Goal: Find specific page/section: Find specific page/section

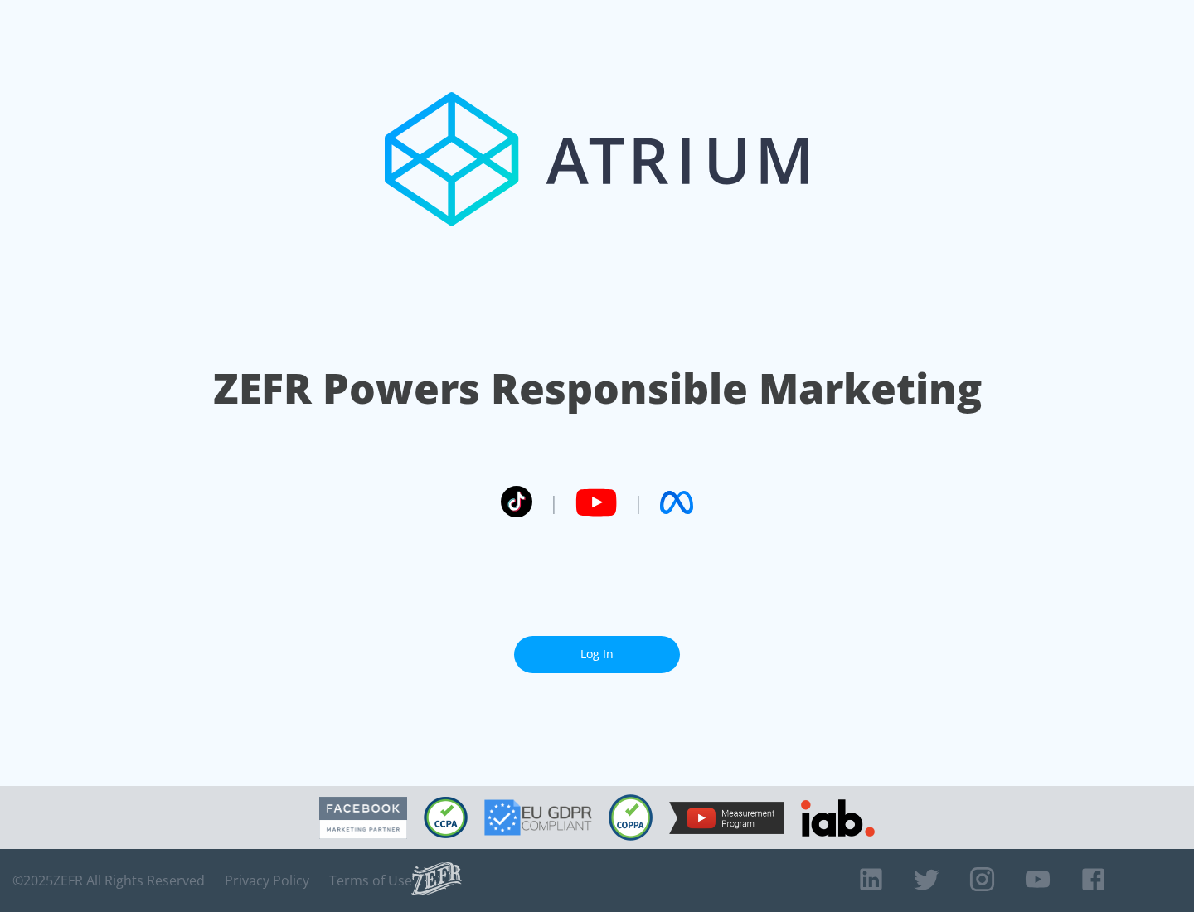
click at [597, 647] on link "Log In" at bounding box center [597, 654] width 166 height 37
